Goal: Navigation & Orientation: Find specific page/section

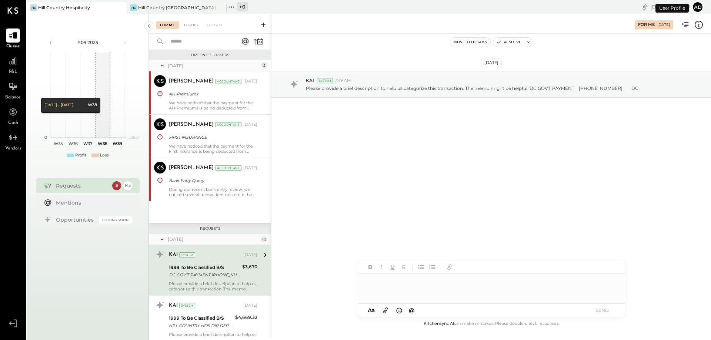
scroll to position [76, 0]
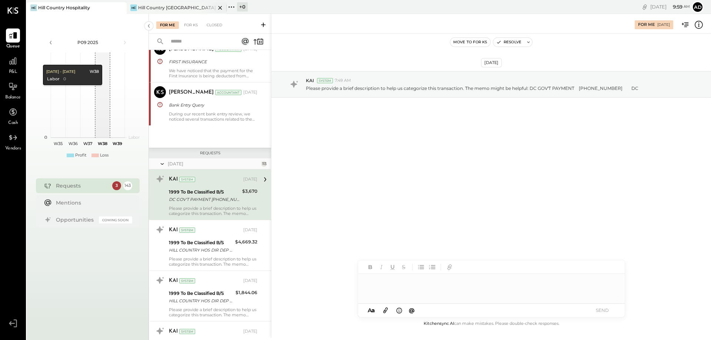
click at [162, 7] on div "Hill Country [GEOGRAPHIC_DATA]" at bounding box center [176, 7] width 77 height 6
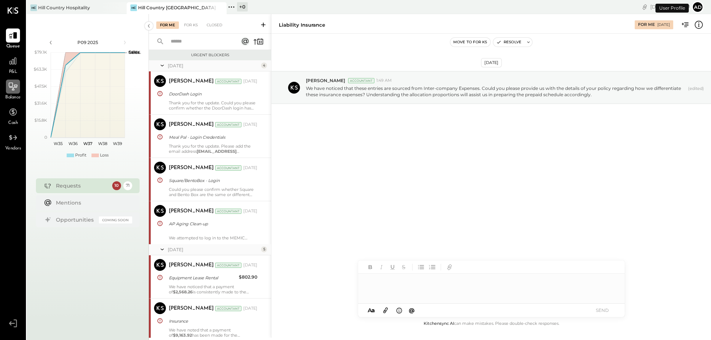
scroll to position [874, 0]
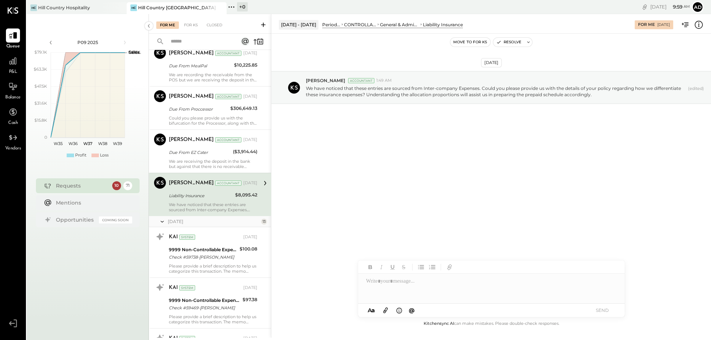
click at [262, 23] on icon at bounding box center [263, 24] width 7 height 7
